Goal: Task Accomplishment & Management: Use online tool/utility

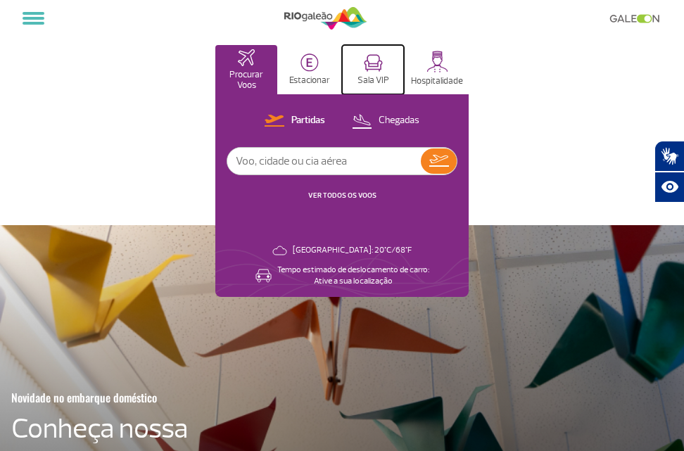
click at [374, 77] on p "Sala VIP" at bounding box center [374, 80] width 32 height 11
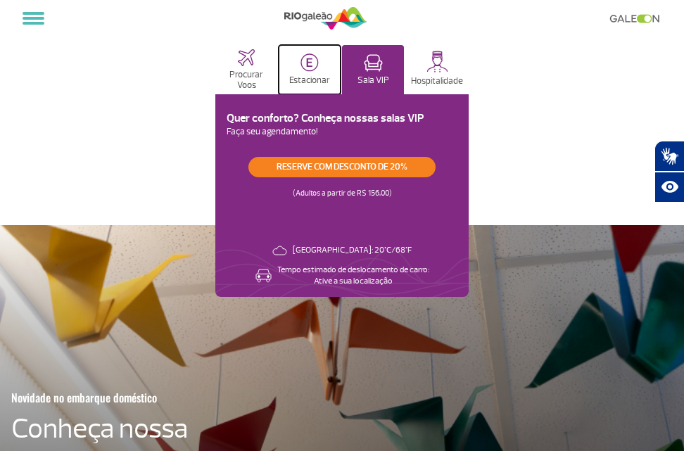
click at [300, 75] on p "Estacionar" at bounding box center [309, 80] width 41 height 11
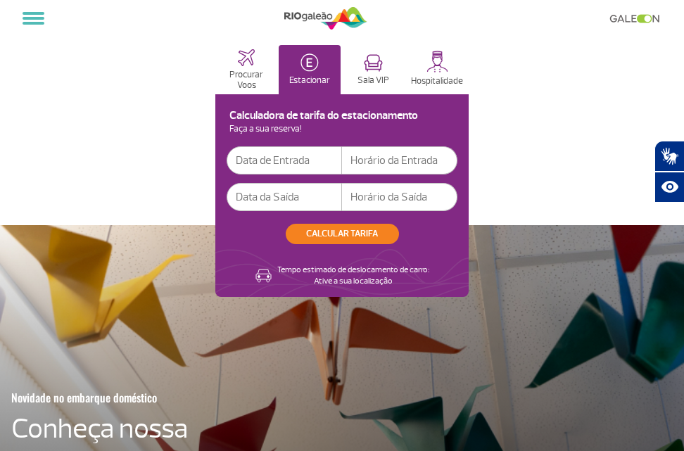
click at [286, 164] on input "text" at bounding box center [284, 160] width 115 height 28
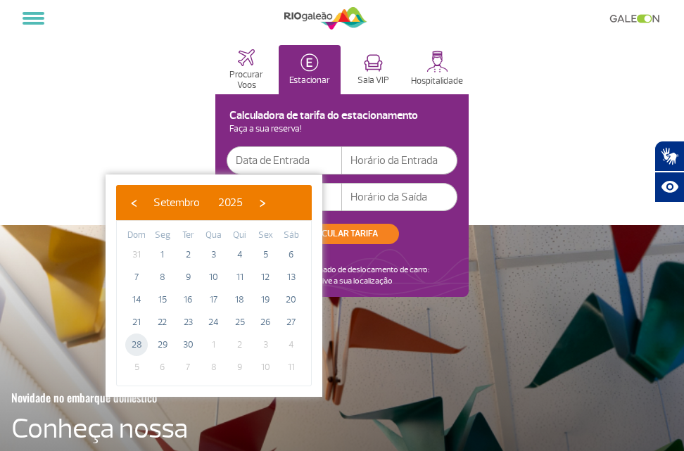
click at [137, 346] on span "28" at bounding box center [136, 345] width 23 height 23
type input "[DATE]"
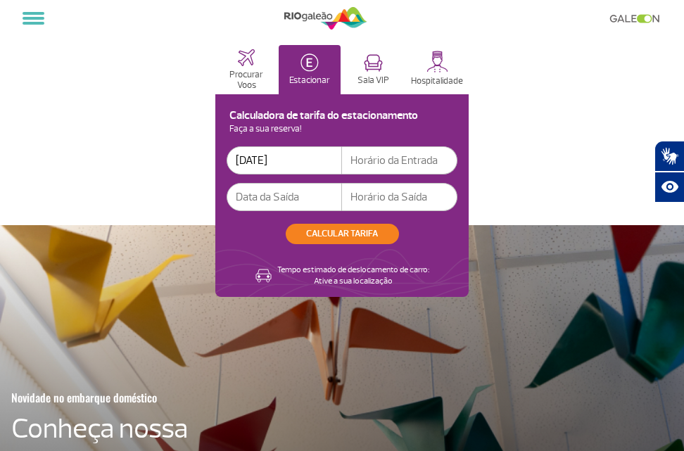
click at [397, 162] on input "text" at bounding box center [399, 160] width 115 height 28
type input "03:00"
click at [312, 210] on input "text" at bounding box center [284, 197] width 115 height 28
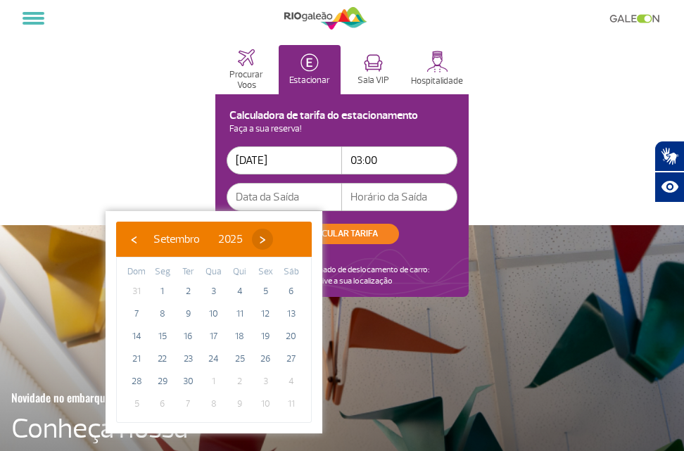
click at [273, 246] on span "›" at bounding box center [262, 239] width 21 height 21
click at [238, 288] on span "2" at bounding box center [240, 291] width 23 height 23
type input "[DATE]"
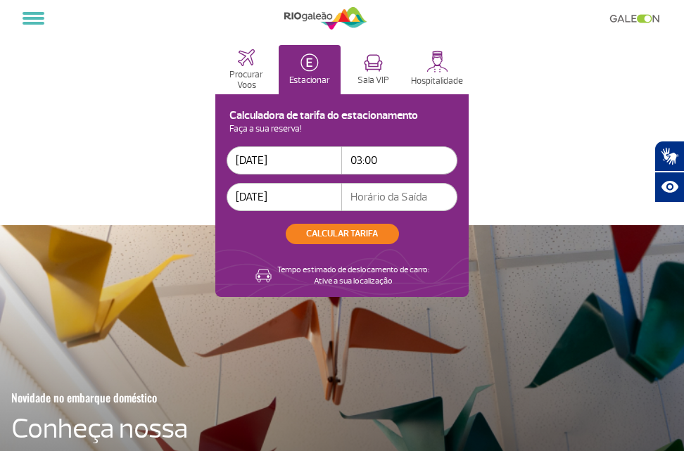
click at [373, 194] on input "text" at bounding box center [399, 197] width 115 height 28
type input "07:00"
click at [362, 238] on button "CALCULAR TARIFA" at bounding box center [342, 234] width 113 height 20
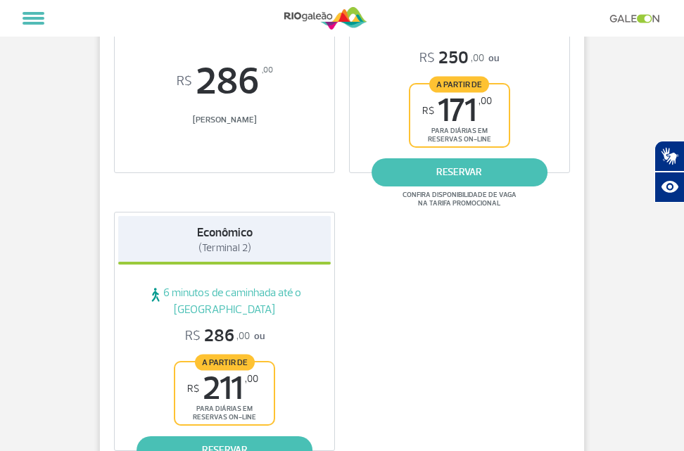
scroll to position [563, 0]
